Goal: Task Accomplishment & Management: Manage account settings

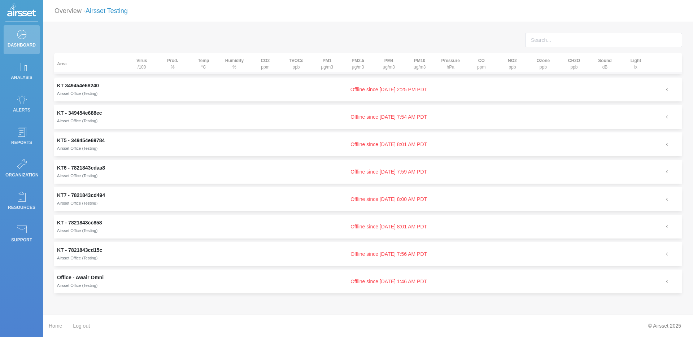
click at [119, 11] on link "Airsset Testing" at bounding box center [107, 10] width 42 height 7
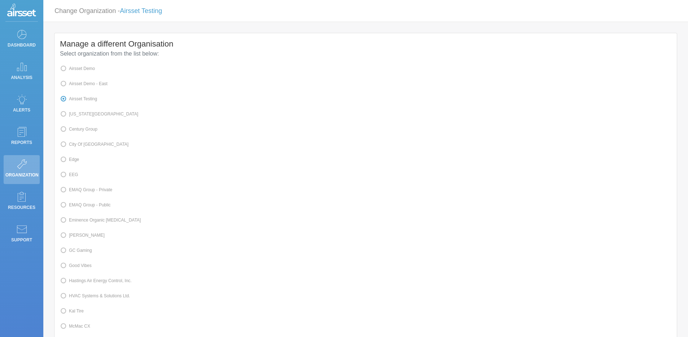
click at [77, 314] on label "Kal Tire" at bounding box center [72, 310] width 24 height 9
click at [74, 313] on input "Kal Tire" at bounding box center [71, 310] width 5 height 5
radio input "true"
radio input "false"
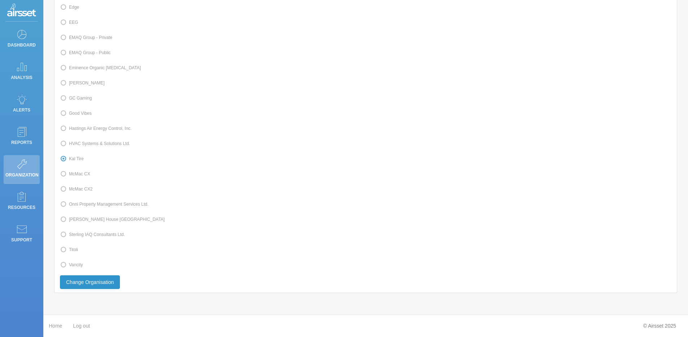
click at [98, 285] on button "Change Organisation" at bounding box center [90, 282] width 60 height 14
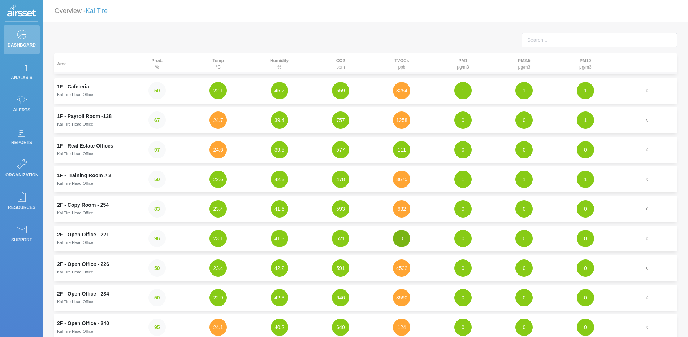
click at [395, 236] on button "0" at bounding box center [401, 238] width 17 height 17
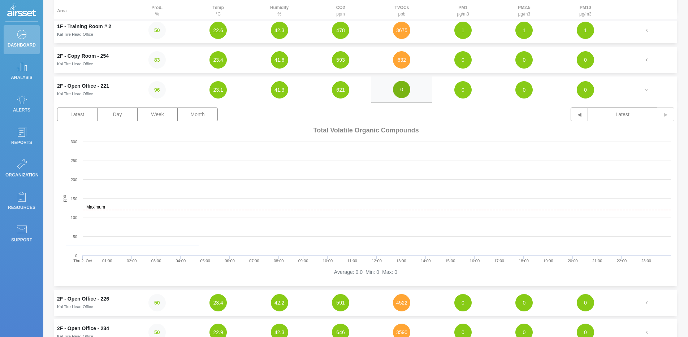
scroll to position [161, 0]
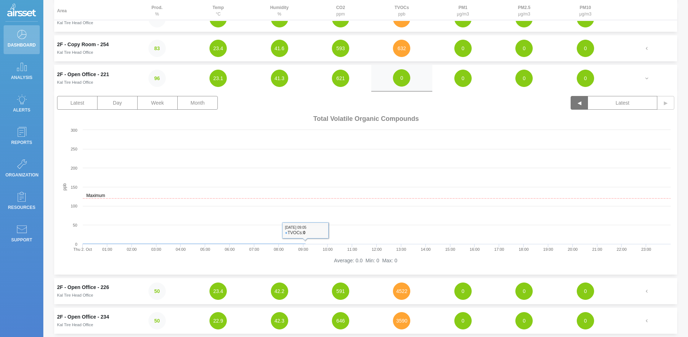
click at [573, 101] on button "◀" at bounding box center [578, 103] width 17 height 14
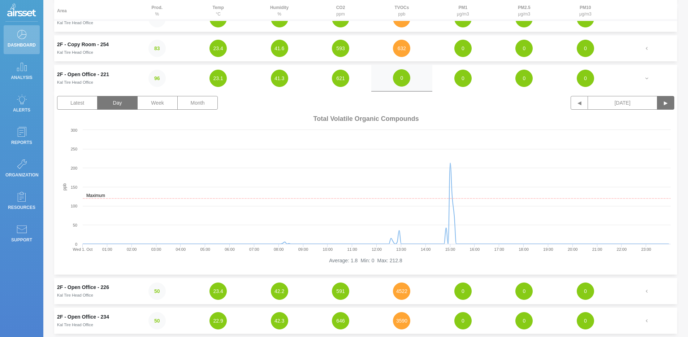
click at [664, 101] on button "▶" at bounding box center [665, 103] width 17 height 14
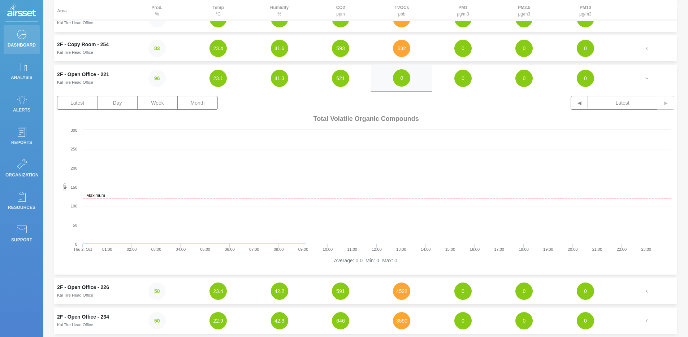
click at [8, 35] on link "Dashboard" at bounding box center [22, 39] width 36 height 29
click at [19, 34] on icon at bounding box center [21, 34] width 11 height 10
click at [7, 78] on p "Analysis" at bounding box center [21, 77] width 32 height 11
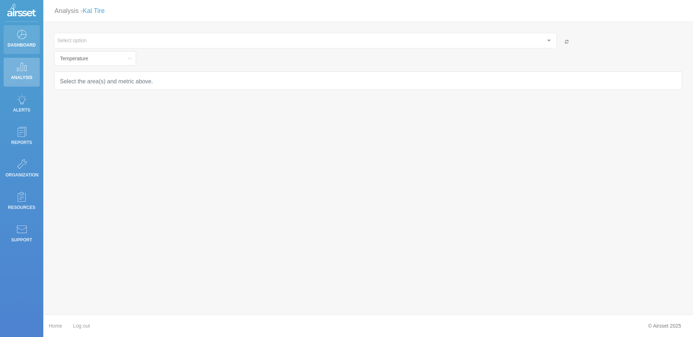
click at [21, 42] on p "Dashboard" at bounding box center [21, 45] width 32 height 11
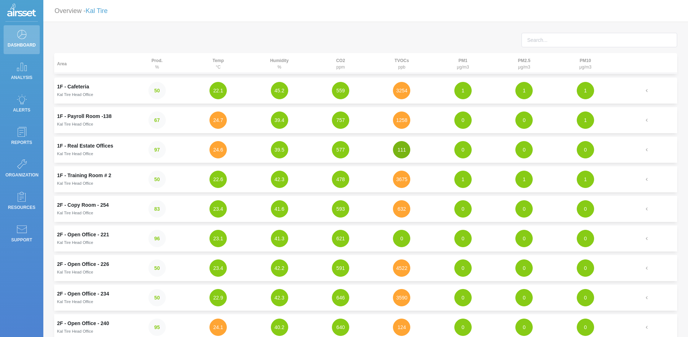
click at [406, 151] on button "111" at bounding box center [401, 149] width 17 height 17
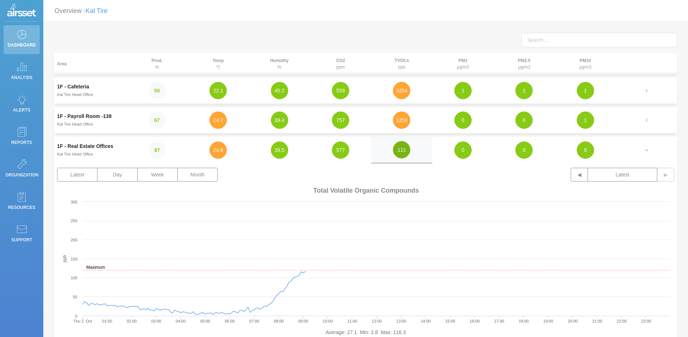
click at [406, 151] on button "111" at bounding box center [401, 149] width 17 height 17
